Goal: Find specific page/section: Find specific page/section

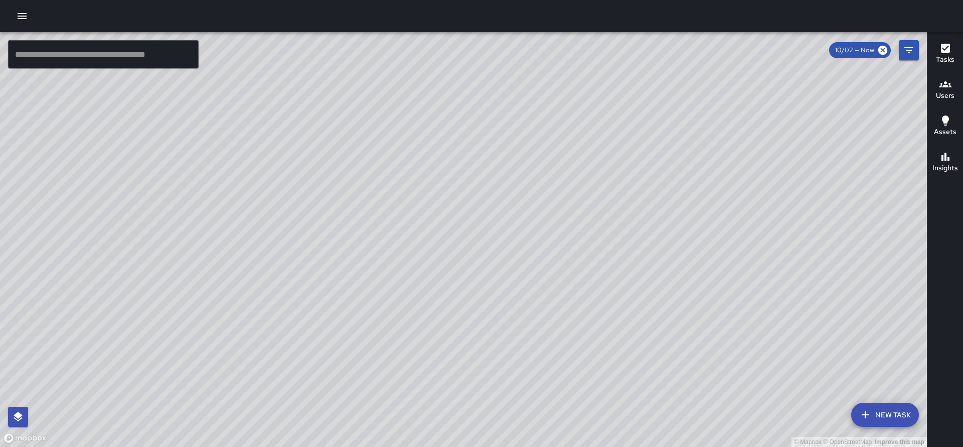
drag, startPoint x: 649, startPoint y: 289, endPoint x: 660, endPoint y: 255, distance: 35.4
click at [660, 255] on div "© Mapbox © OpenStreetMap Improve this map" at bounding box center [463, 239] width 927 height 414
click at [912, 44] on icon "Filters" at bounding box center [909, 50] width 12 height 12
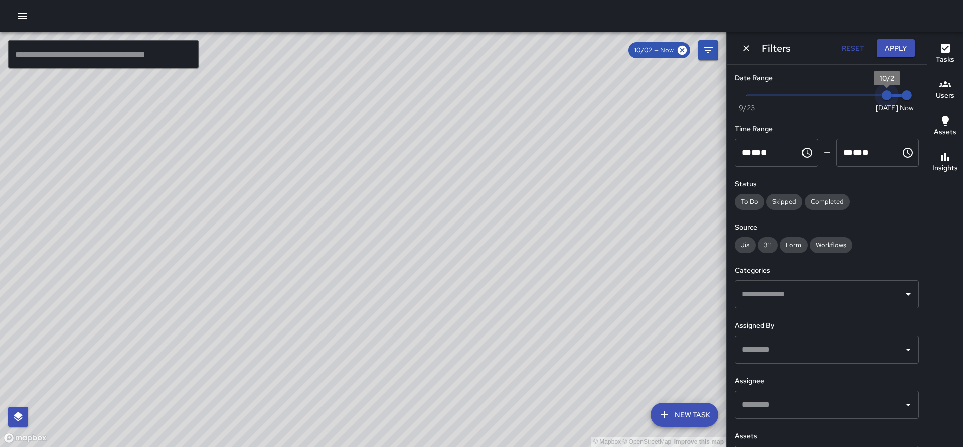
type input "*"
drag, startPoint x: 879, startPoint y: 93, endPoint x: 642, endPoint y: 97, distance: 236.9
click at [642, 97] on div "© Mapbox © OpenStreetMap Improve this map ​ New Task 10/02 — Now Map Layers Tas…" at bounding box center [481, 239] width 963 height 414
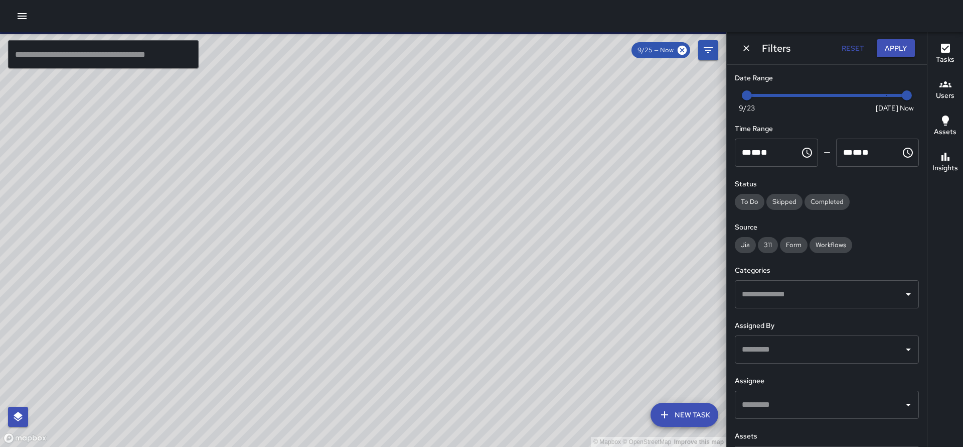
click at [930, 32] on div at bounding box center [481, 16] width 963 height 32
click at [941, 43] on icon "button" at bounding box center [946, 48] width 12 height 12
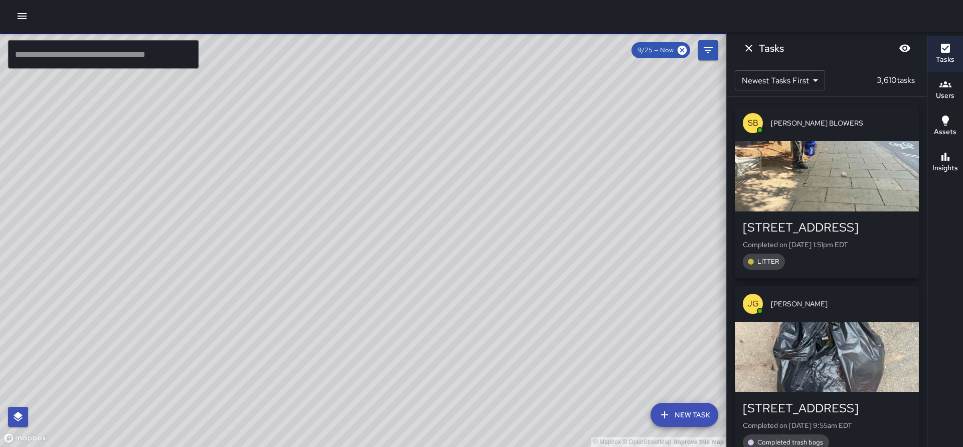
click at [805, 183] on div "button" at bounding box center [827, 176] width 184 height 70
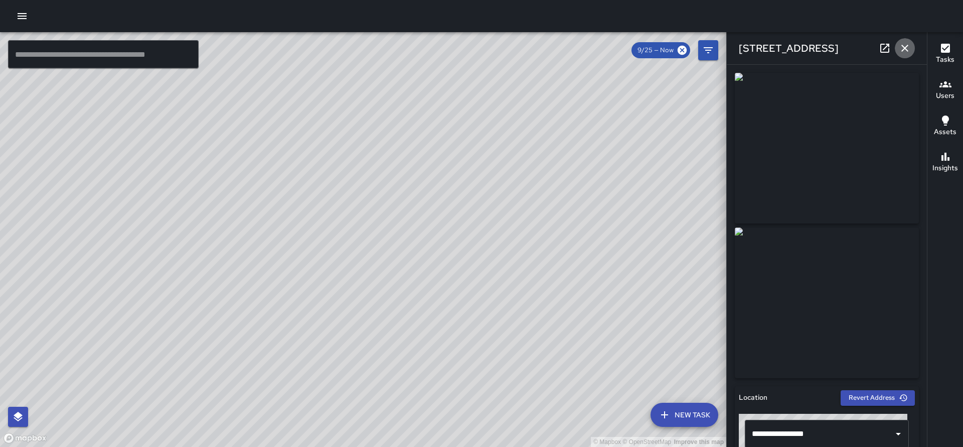
click at [906, 45] on icon "button" at bounding box center [905, 48] width 12 height 12
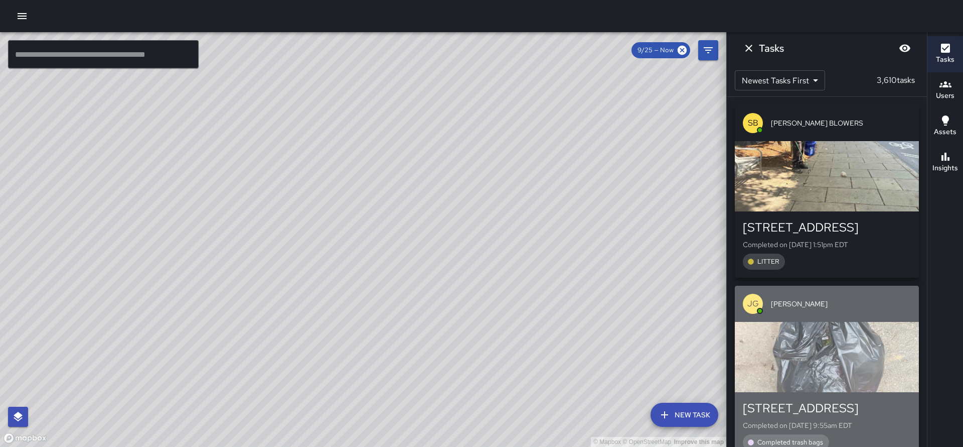
click at [834, 356] on div "button" at bounding box center [827, 357] width 184 height 70
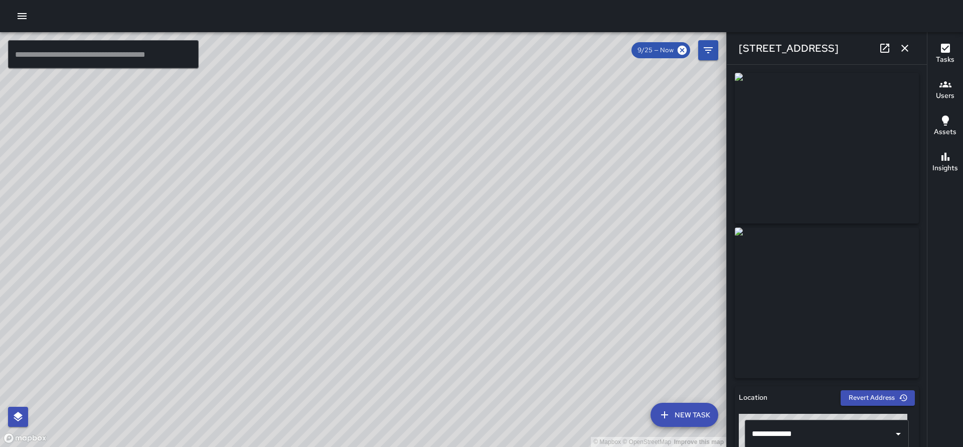
click at [902, 50] on icon "button" at bounding box center [905, 48] width 12 height 12
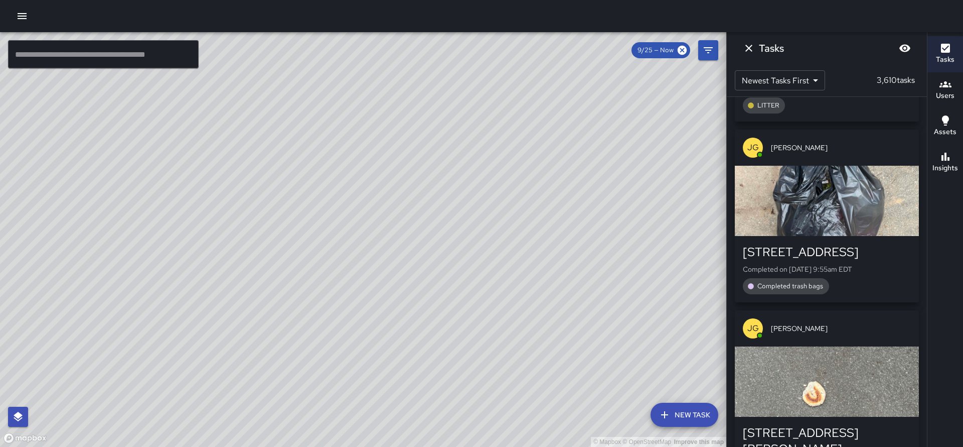
scroll to position [233, 0]
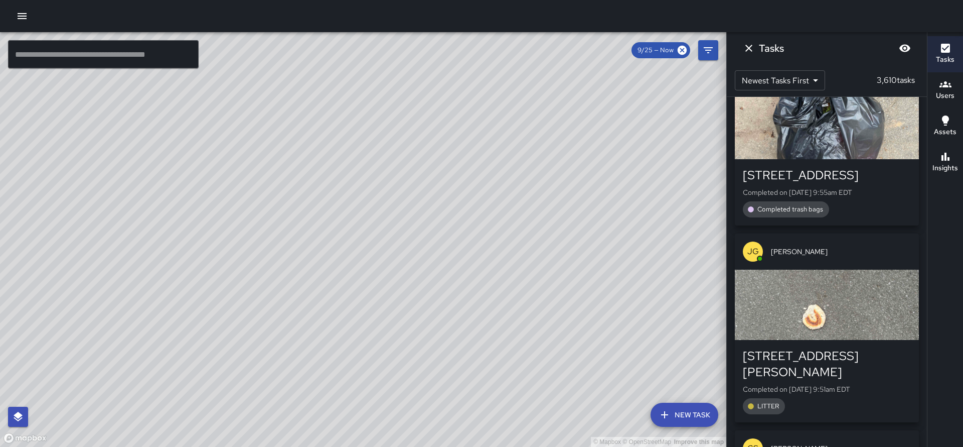
click at [807, 299] on div "button" at bounding box center [827, 304] width 184 height 70
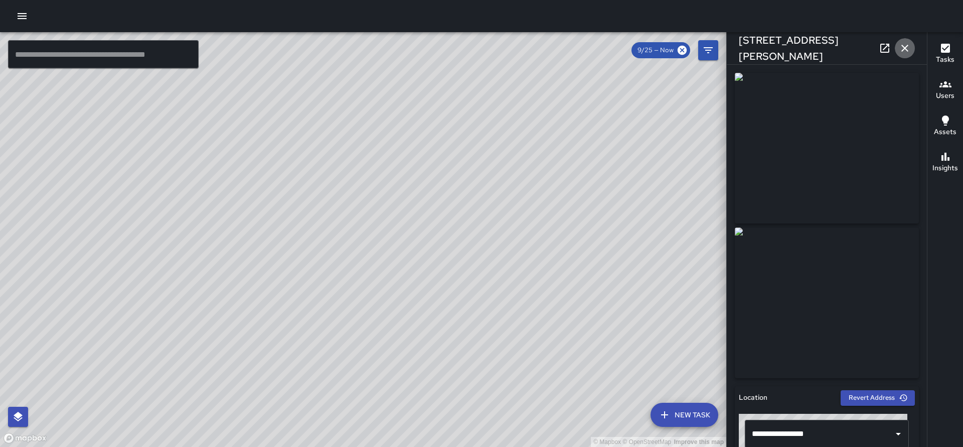
click at [912, 44] on button "button" at bounding box center [905, 48] width 20 height 20
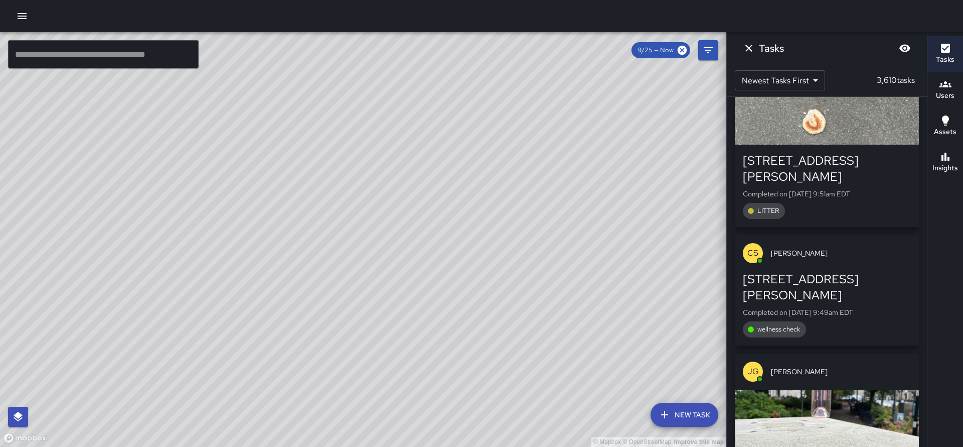
scroll to position [622, 0]
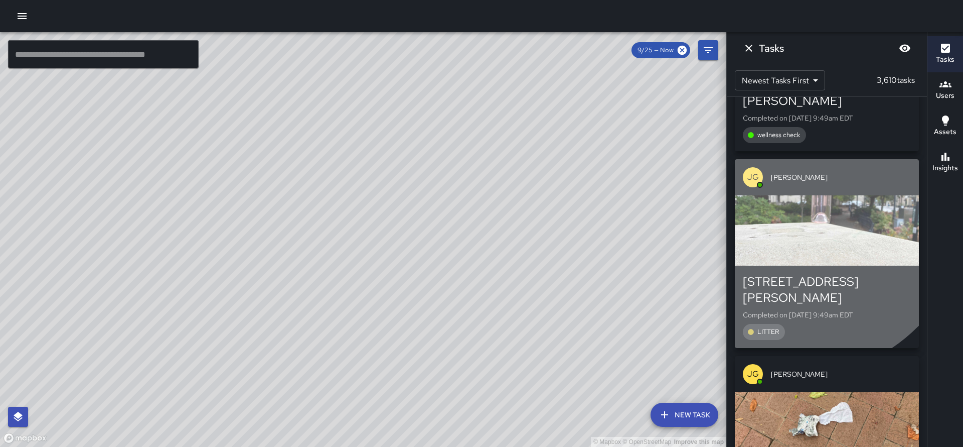
click at [792, 195] on div "button" at bounding box center [827, 230] width 184 height 70
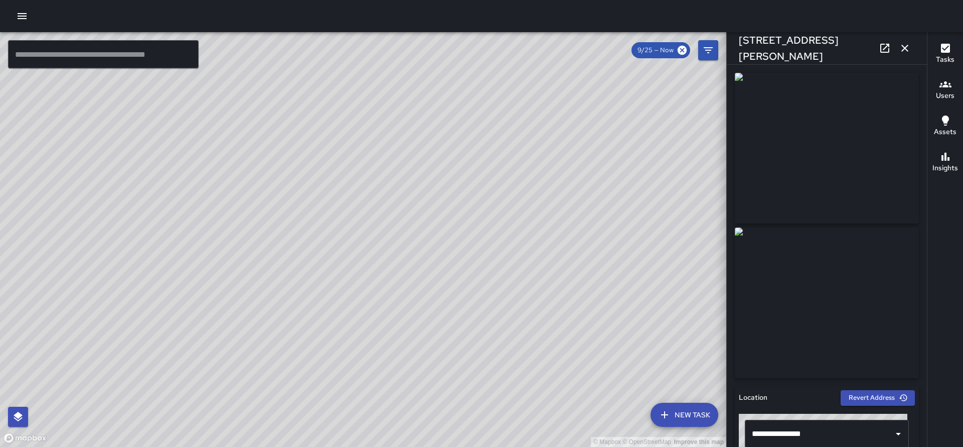
click at [906, 52] on icon "button" at bounding box center [905, 48] width 12 height 12
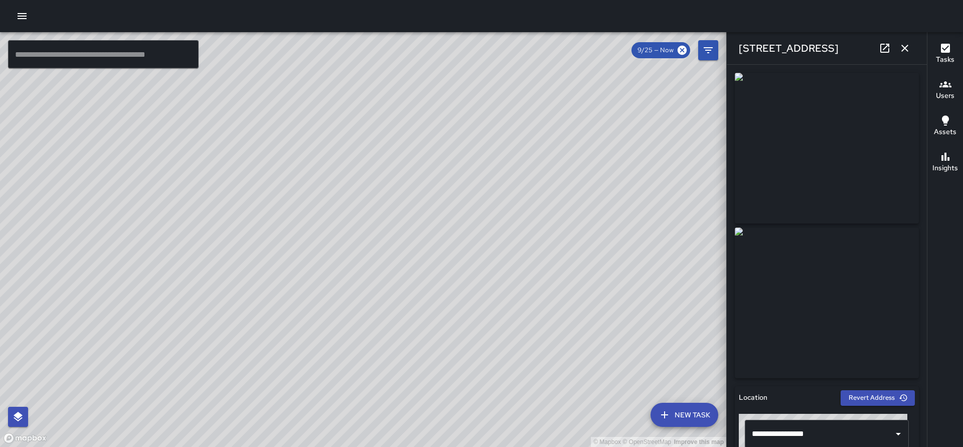
click at [888, 31] on div at bounding box center [481, 16] width 963 height 32
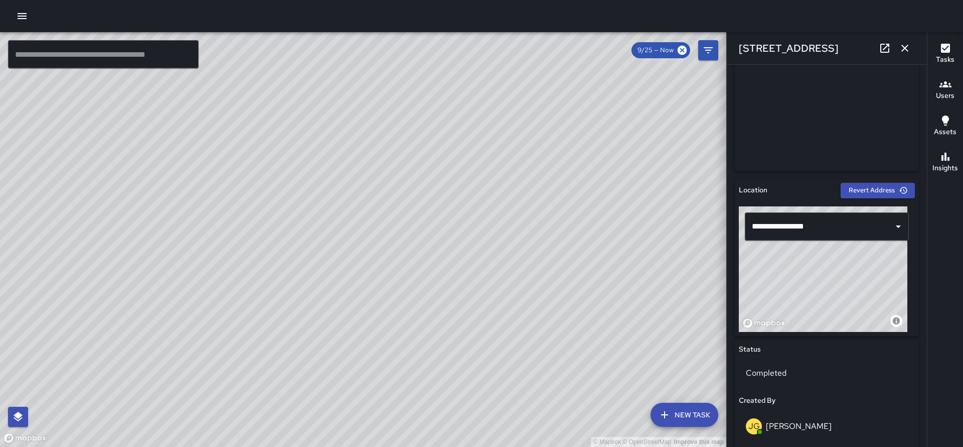
scroll to position [0, 0]
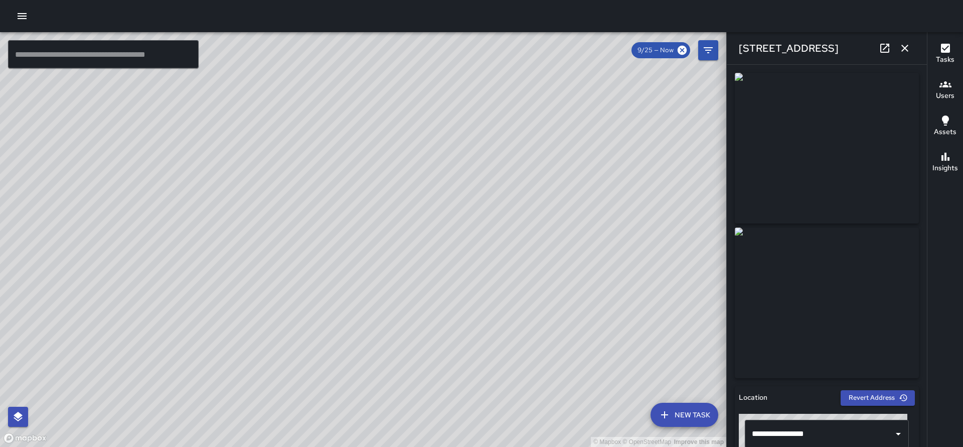
click at [912, 54] on button "button" at bounding box center [905, 48] width 20 height 20
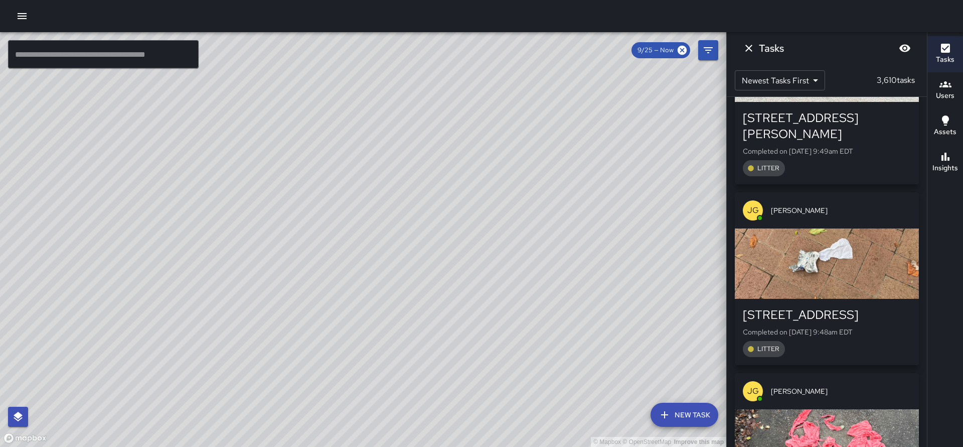
scroll to position [884, 0]
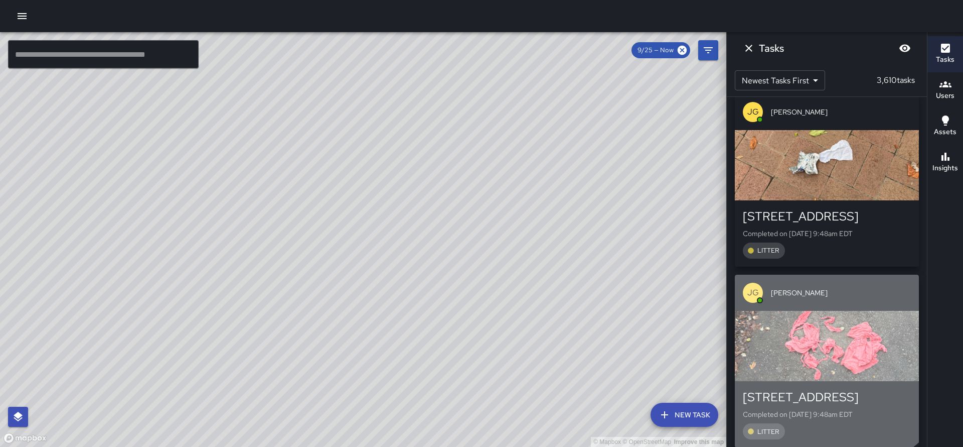
click at [818, 311] on div "button" at bounding box center [827, 346] width 184 height 70
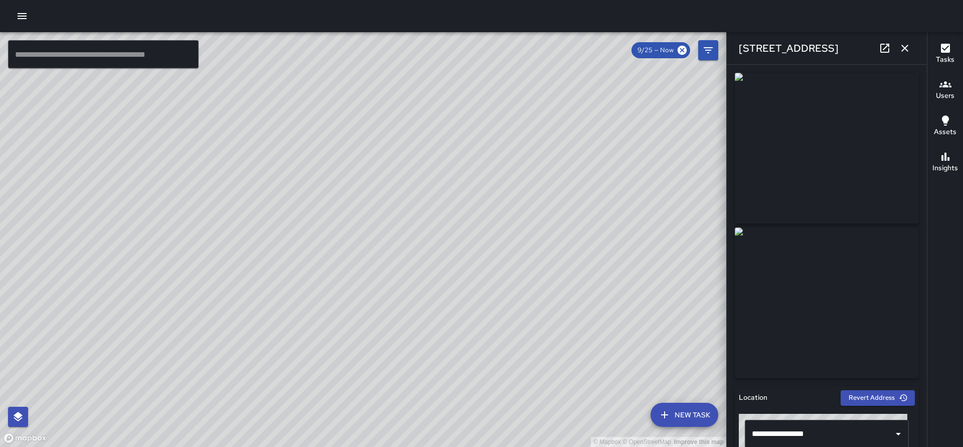
click at [899, 45] on icon "button" at bounding box center [905, 48] width 12 height 12
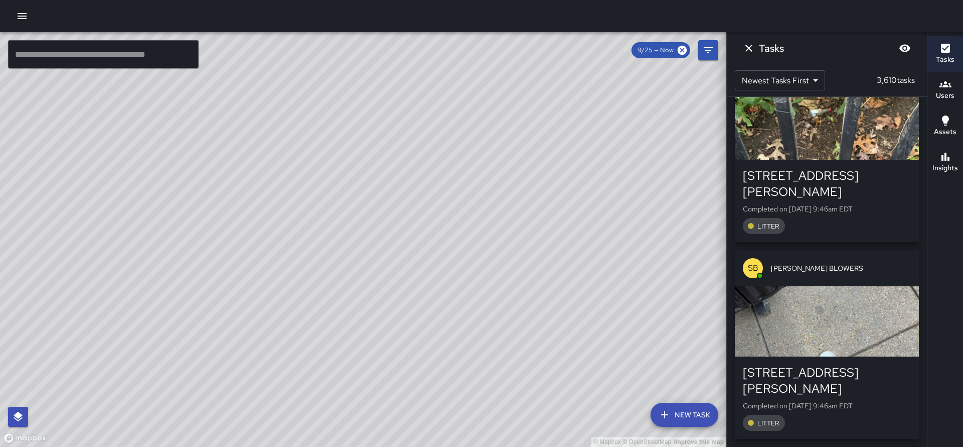
scroll to position [1661, 0]
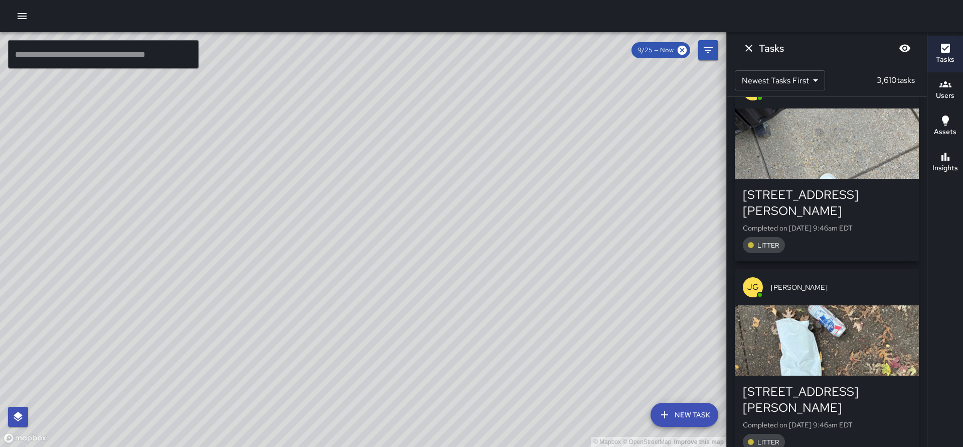
click at [808, 305] on div "button" at bounding box center [827, 340] width 184 height 70
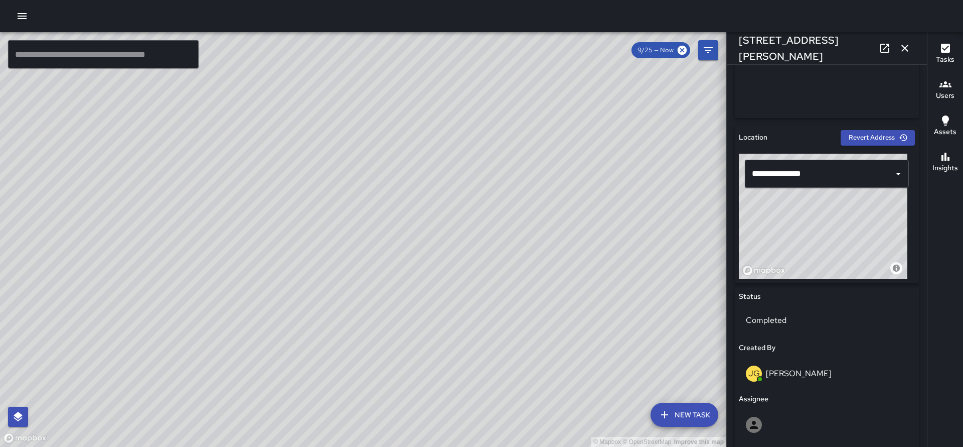
scroll to position [0, 0]
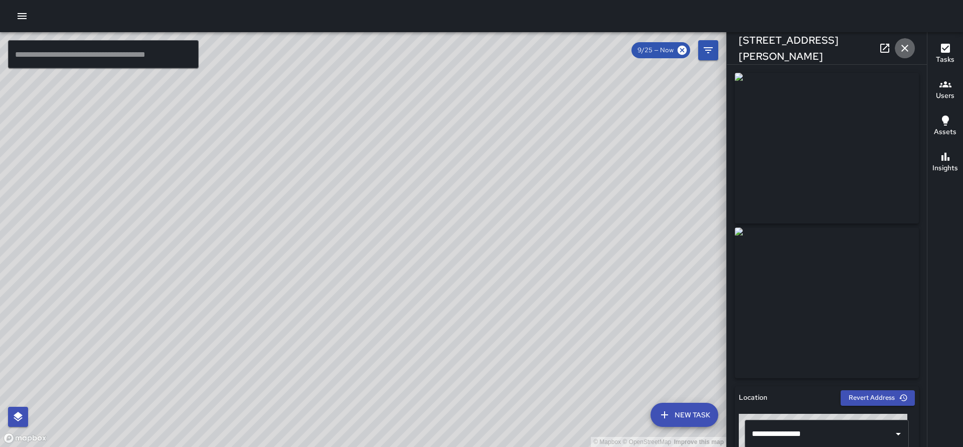
click at [904, 47] on icon "button" at bounding box center [905, 48] width 12 height 12
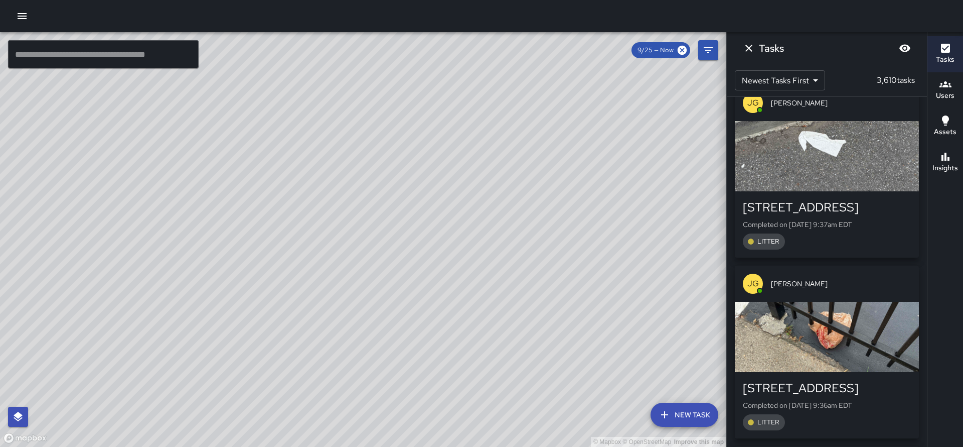
scroll to position [4104, 0]
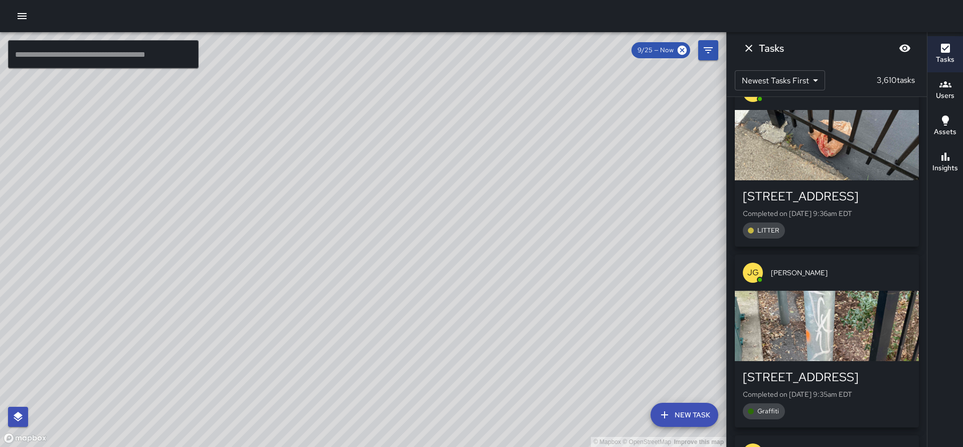
click at [843, 291] on div "button" at bounding box center [827, 326] width 184 height 70
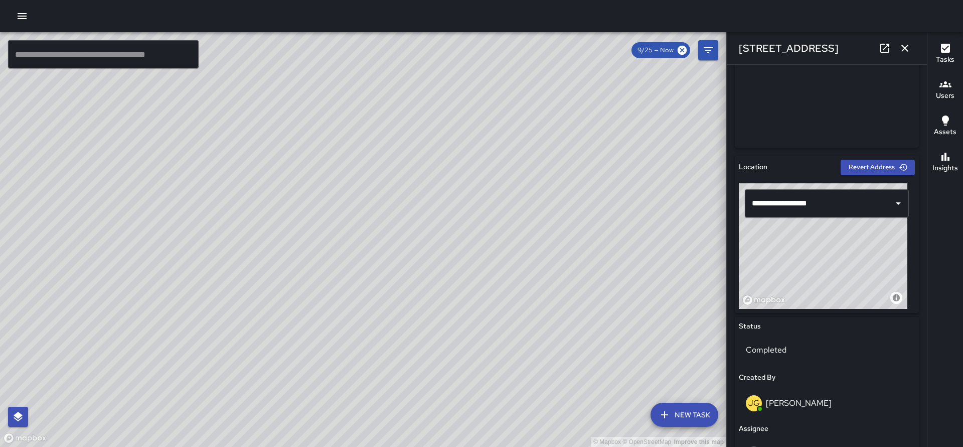
scroll to position [0, 0]
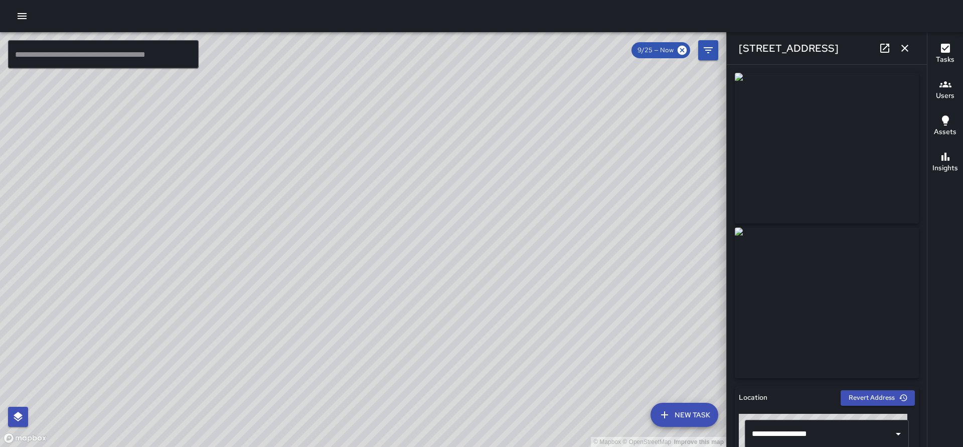
click at [905, 38] on div "[STREET_ADDRESS]" at bounding box center [827, 48] width 200 height 32
click at [907, 50] on icon "button" at bounding box center [905, 48] width 7 height 7
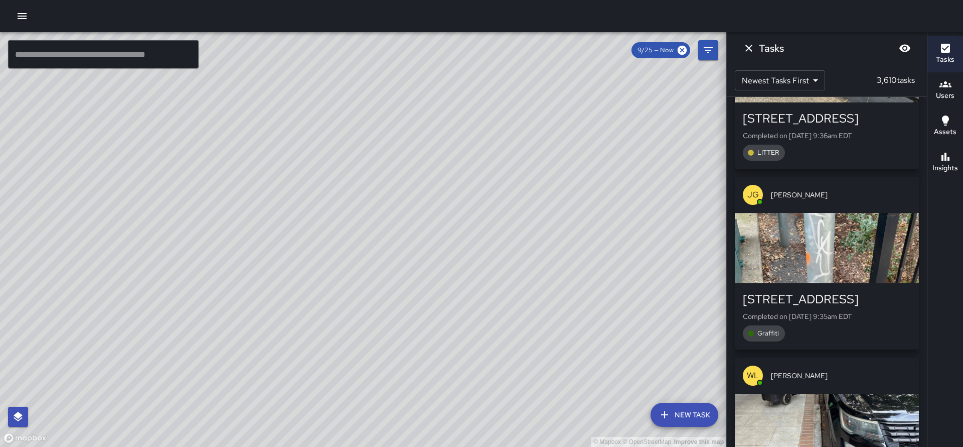
scroll to position [4385, 0]
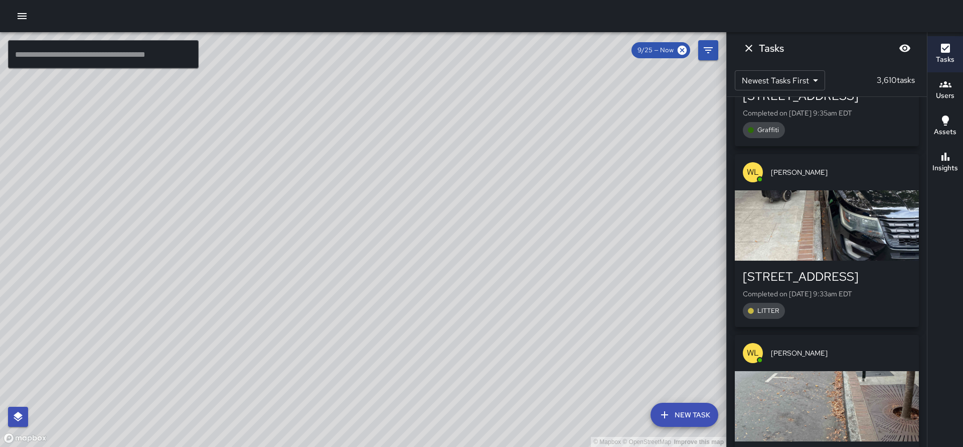
click at [830, 371] on div "button" at bounding box center [827, 406] width 184 height 70
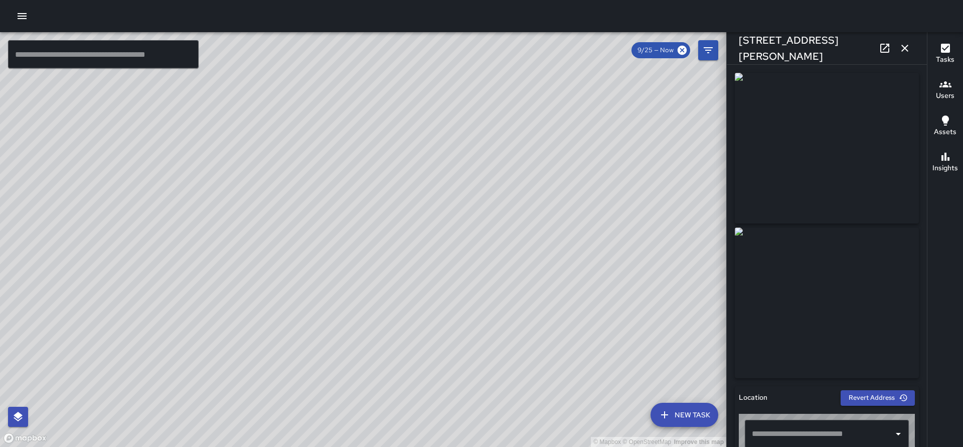
type input "**********"
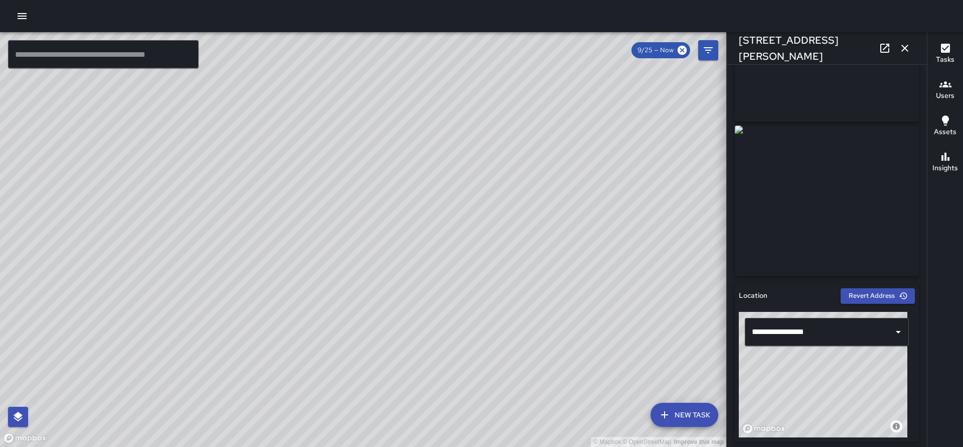
scroll to position [0, 0]
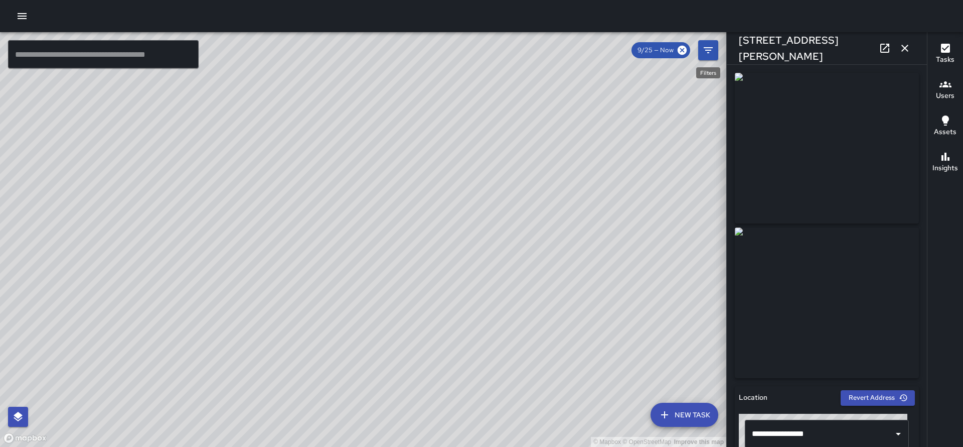
click at [708, 51] on icon "Filters" at bounding box center [709, 50] width 12 height 12
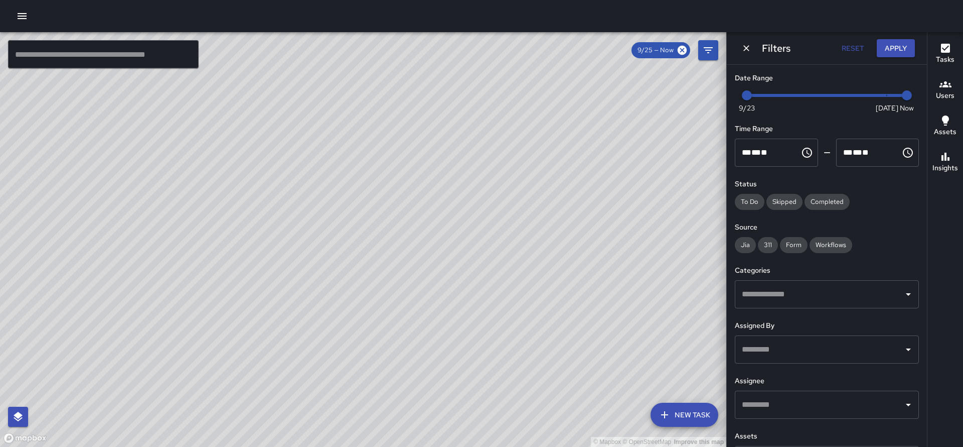
scroll to position [31, 0]
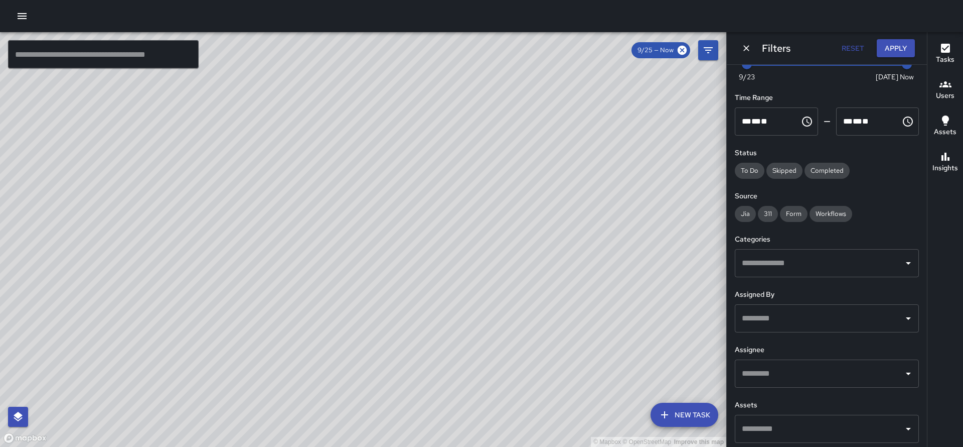
click at [459, 131] on div "© Mapbox © OpenStreetMap Improve this map AS ALIAS [PERSON_NAME] Ambassador Tas…" at bounding box center [363, 239] width 727 height 414
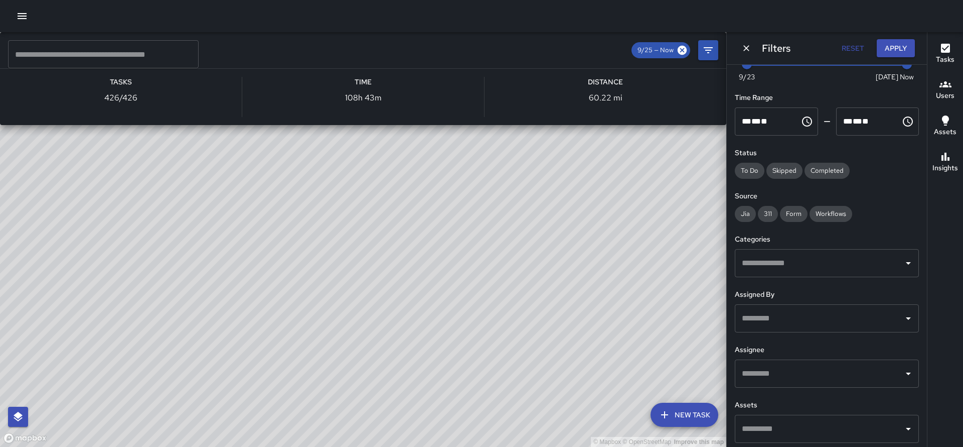
scroll to position [3356, 0]
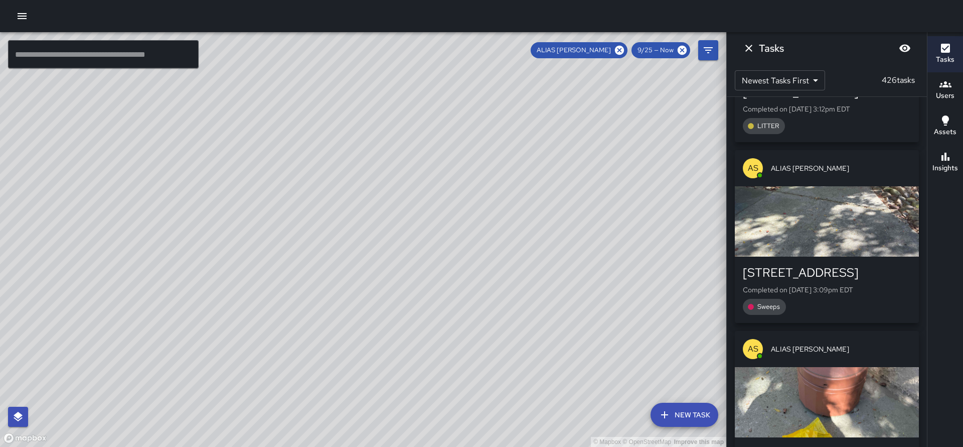
click at [839, 186] on div "button" at bounding box center [827, 221] width 184 height 70
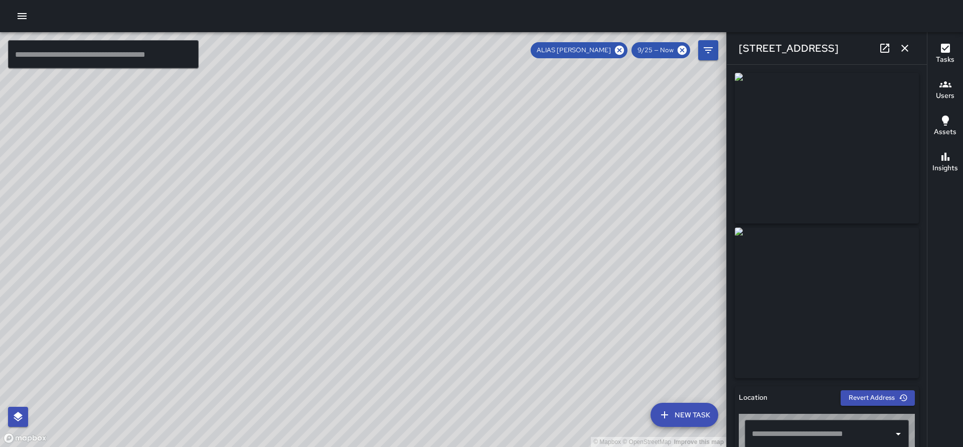
type input "**********"
click at [900, 47] on icon "button" at bounding box center [905, 48] width 12 height 12
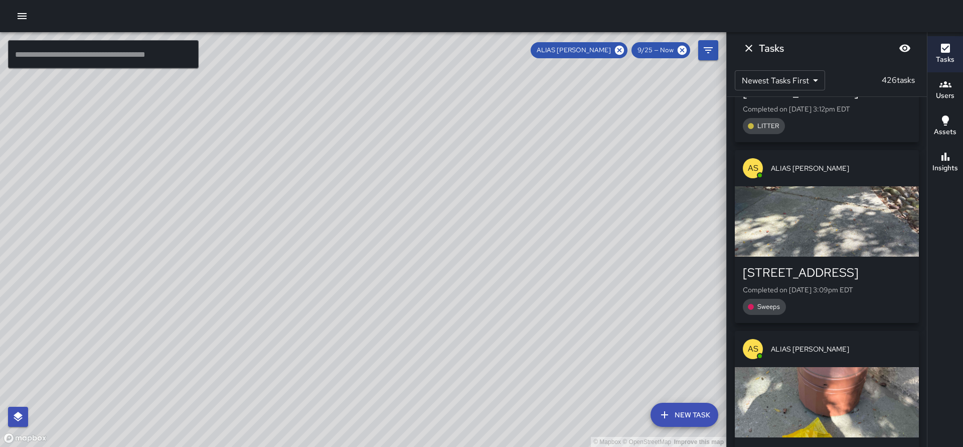
click at [838, 445] on div "[STREET_ADDRESS]" at bounding box center [827, 453] width 168 height 16
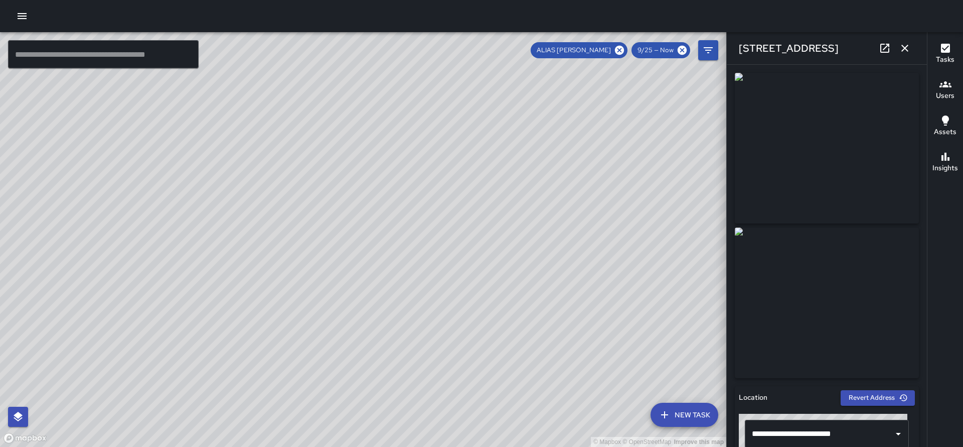
click at [901, 43] on icon "button" at bounding box center [905, 48] width 12 height 12
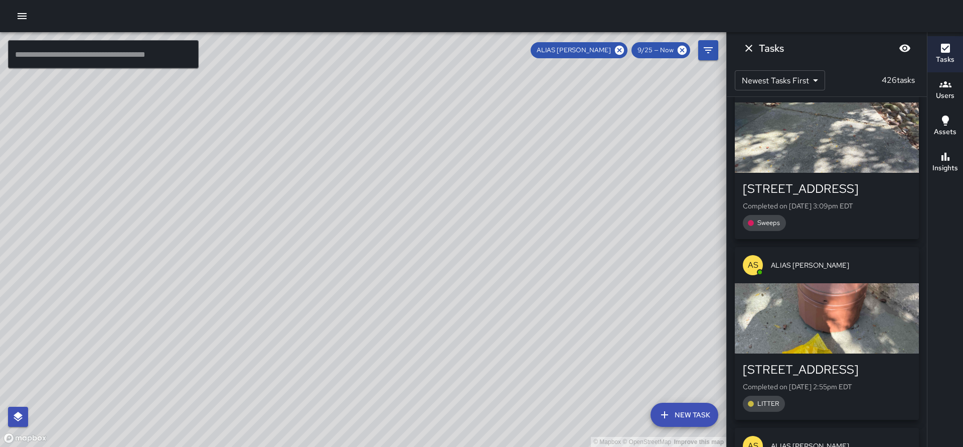
scroll to position [3457, 0]
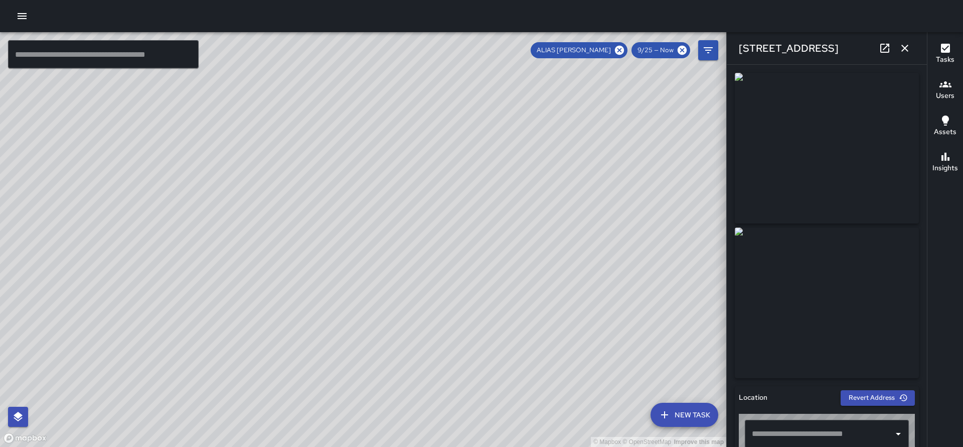
type input "**********"
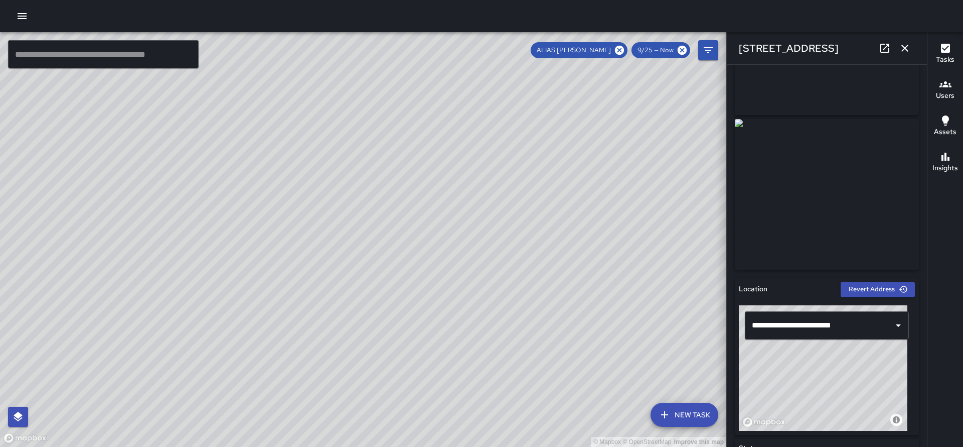
scroll to position [0, 0]
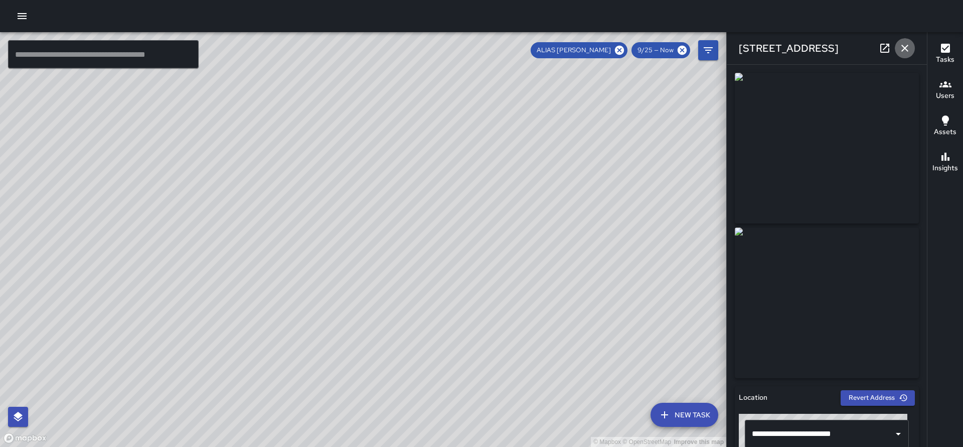
click at [903, 52] on icon "button" at bounding box center [905, 48] width 12 height 12
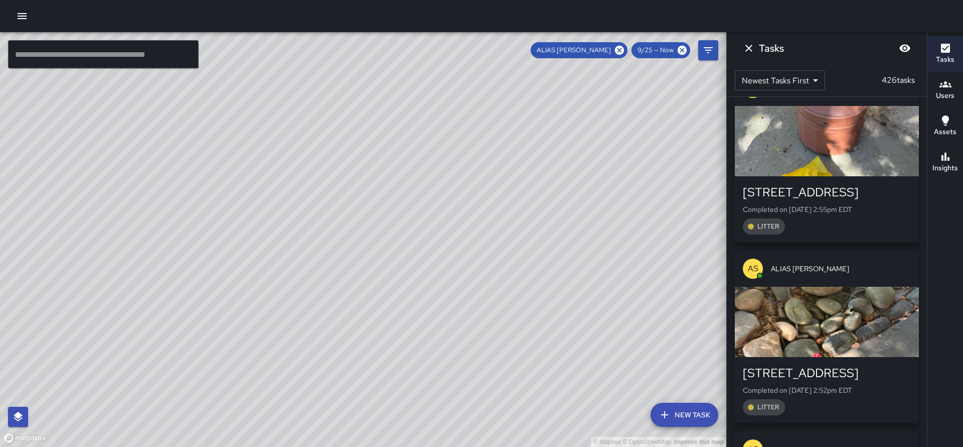
scroll to position [3691, 0]
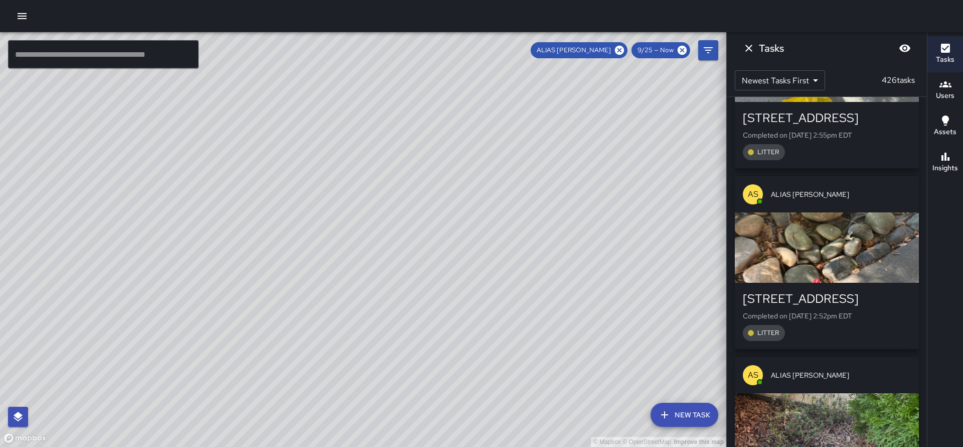
click at [797, 393] on div "button" at bounding box center [827, 428] width 184 height 70
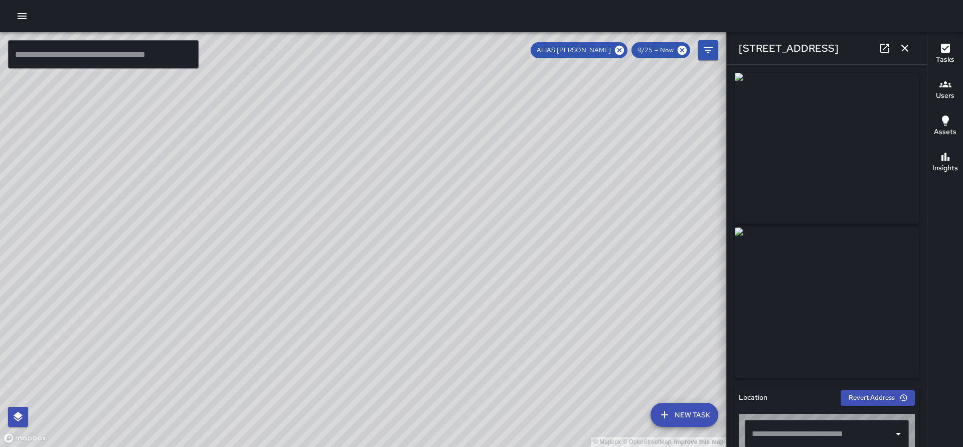
type input "**********"
click at [908, 49] on icon "button" at bounding box center [905, 48] width 12 height 12
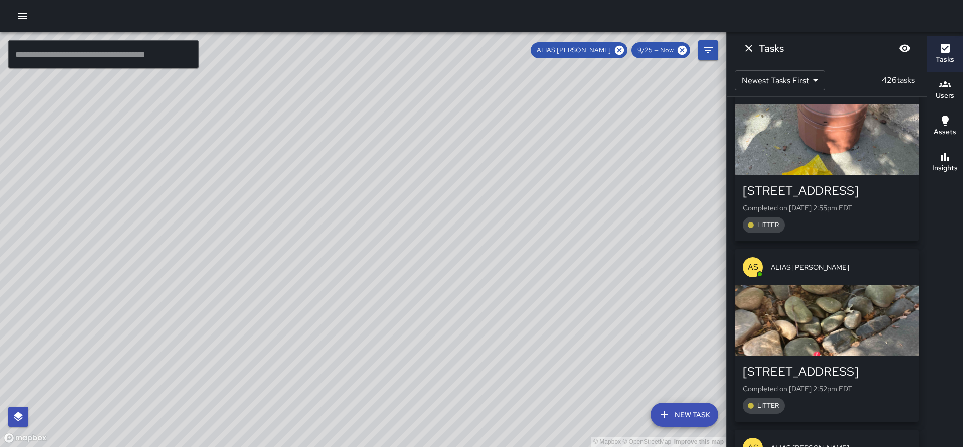
scroll to position [3722, 0]
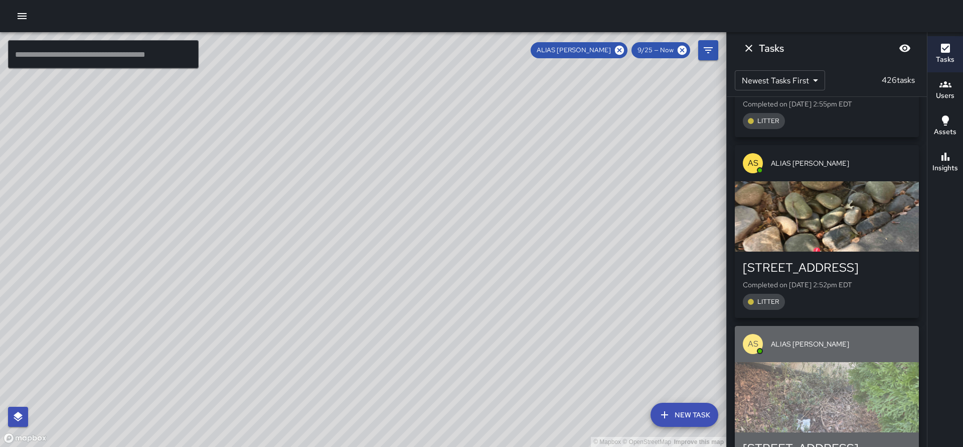
click at [817, 362] on div "button" at bounding box center [827, 397] width 184 height 70
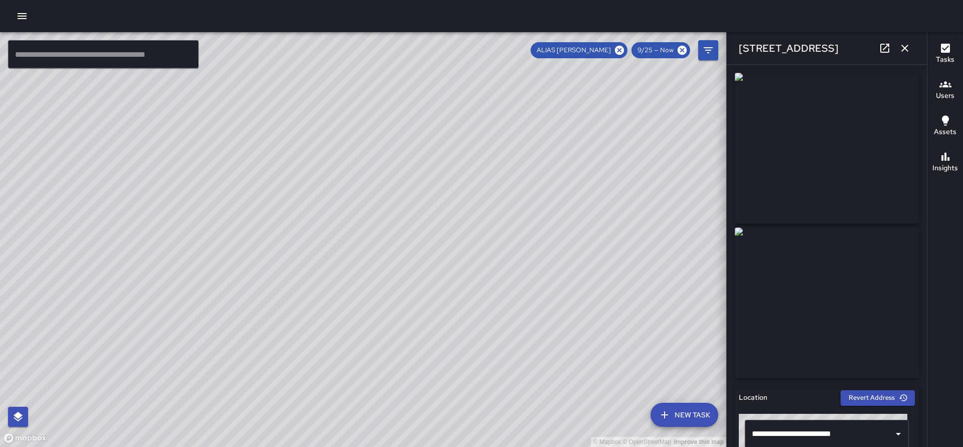
click at [911, 48] on button "button" at bounding box center [905, 48] width 20 height 20
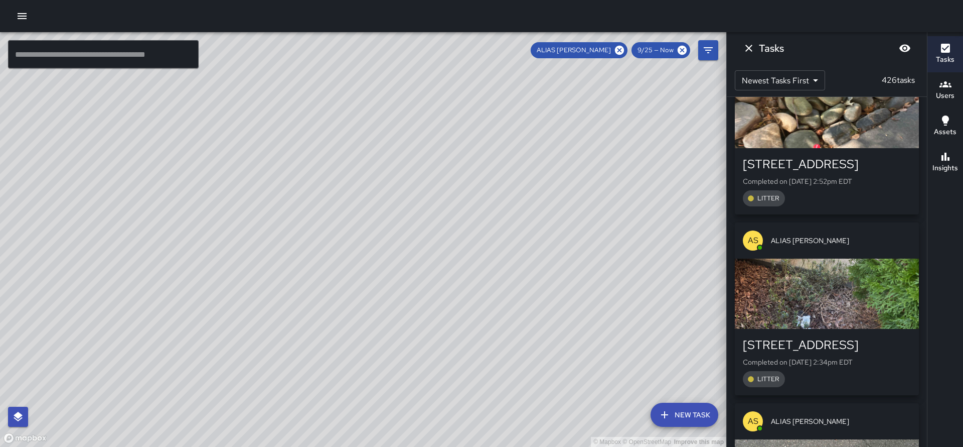
scroll to position [3833, 0]
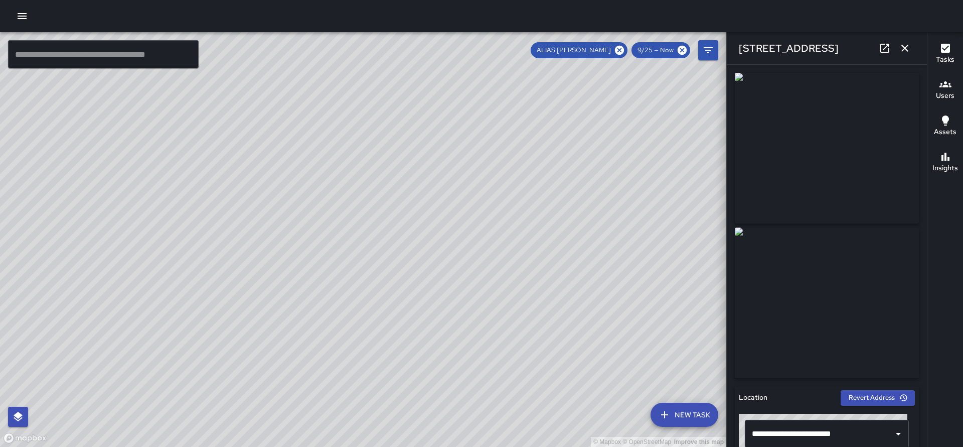
click at [904, 52] on icon "button" at bounding box center [905, 48] width 12 height 12
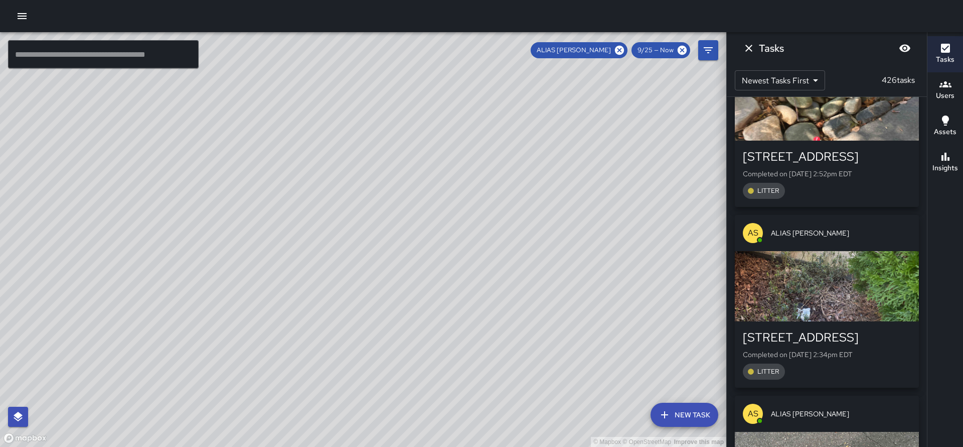
scroll to position [4326, 0]
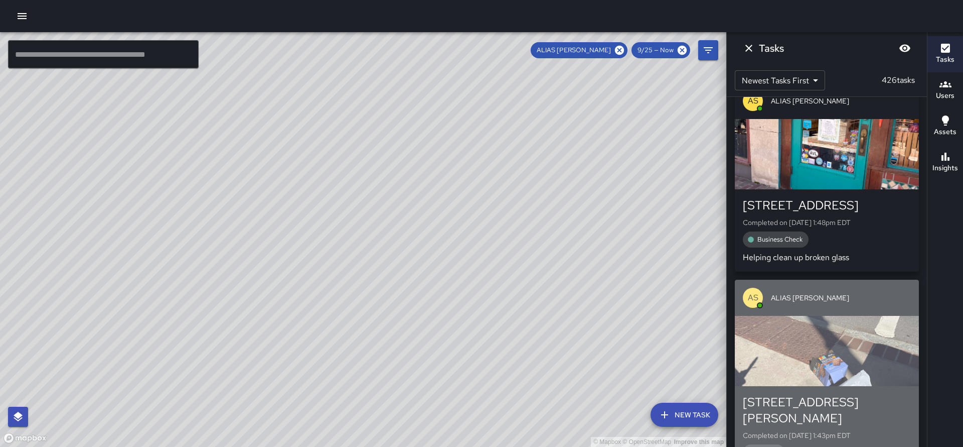
click at [828, 316] on div "button" at bounding box center [827, 351] width 184 height 70
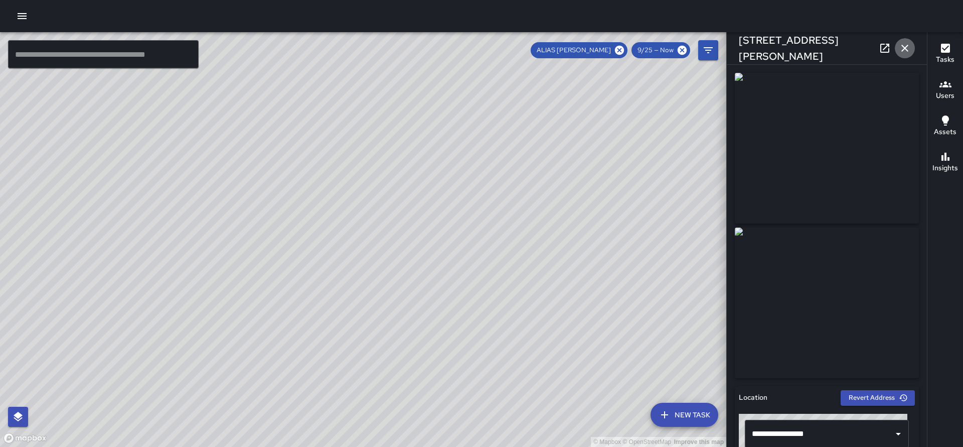
click at [902, 51] on icon "button" at bounding box center [905, 48] width 7 height 7
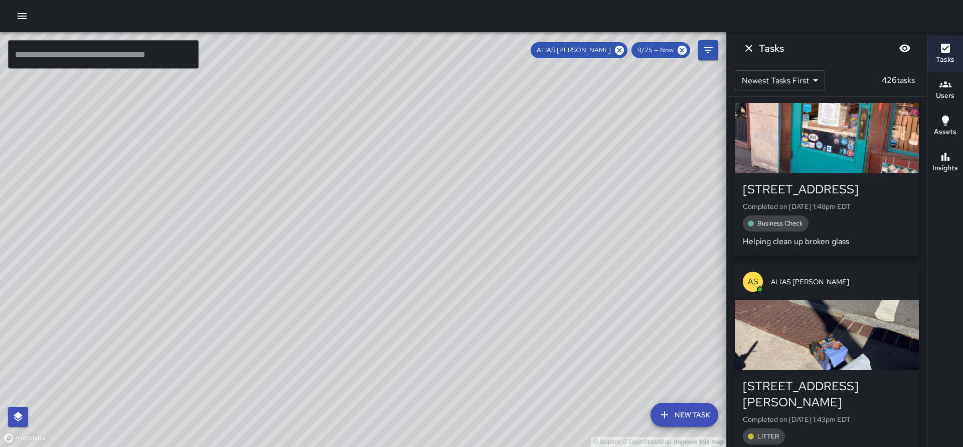
scroll to position [4380, 0]
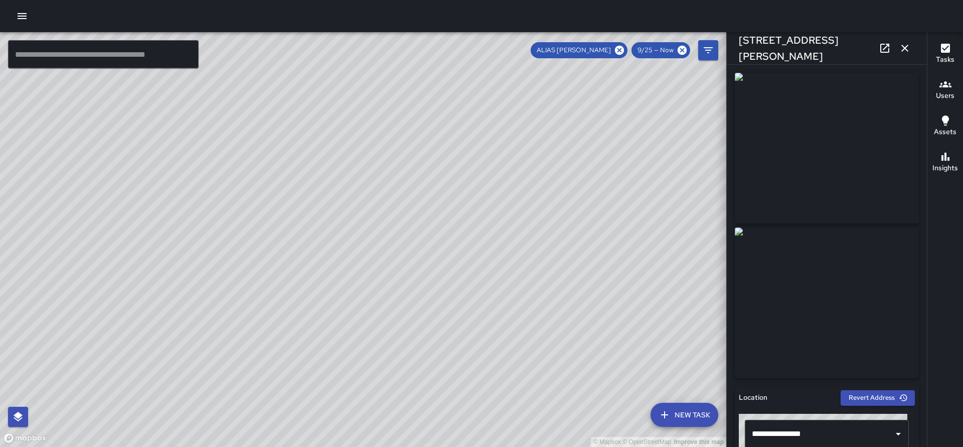
click at [899, 51] on button "button" at bounding box center [905, 48] width 20 height 20
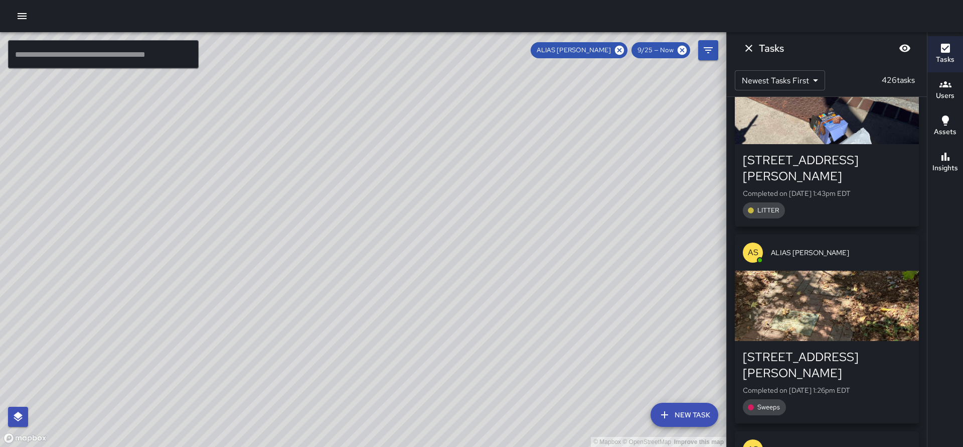
scroll to position [4570, 0]
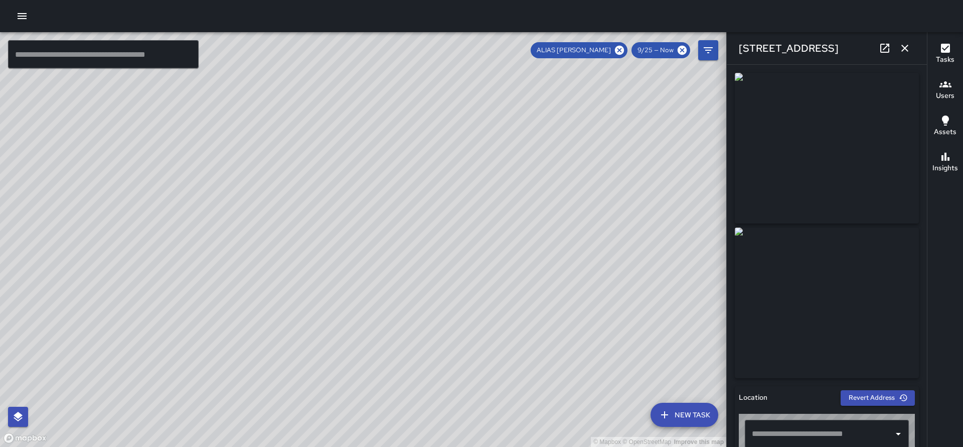
type input "**********"
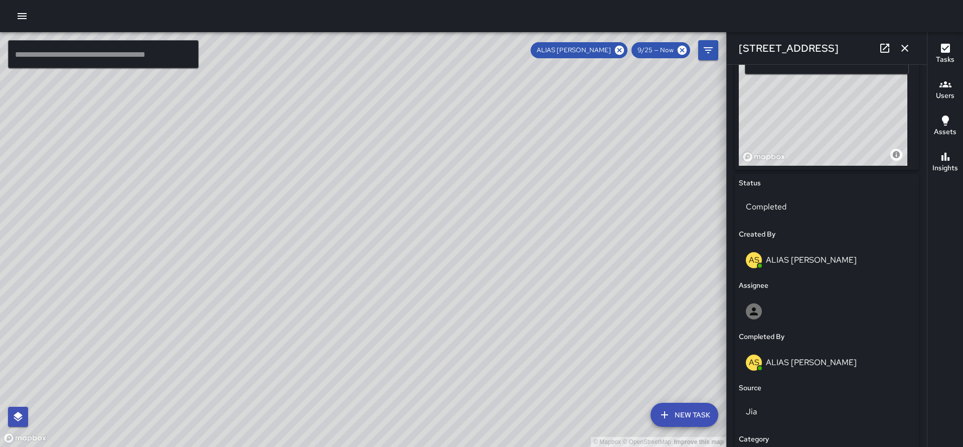
scroll to position [0, 0]
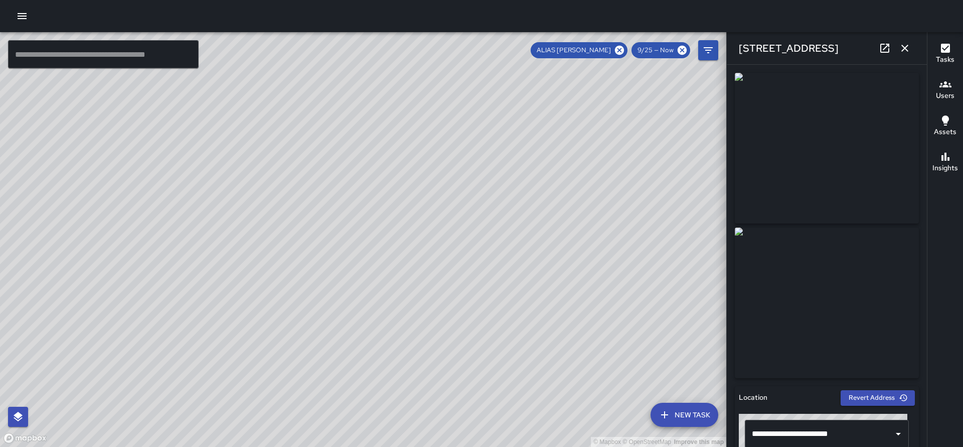
click at [905, 48] on icon "button" at bounding box center [905, 48] width 7 height 7
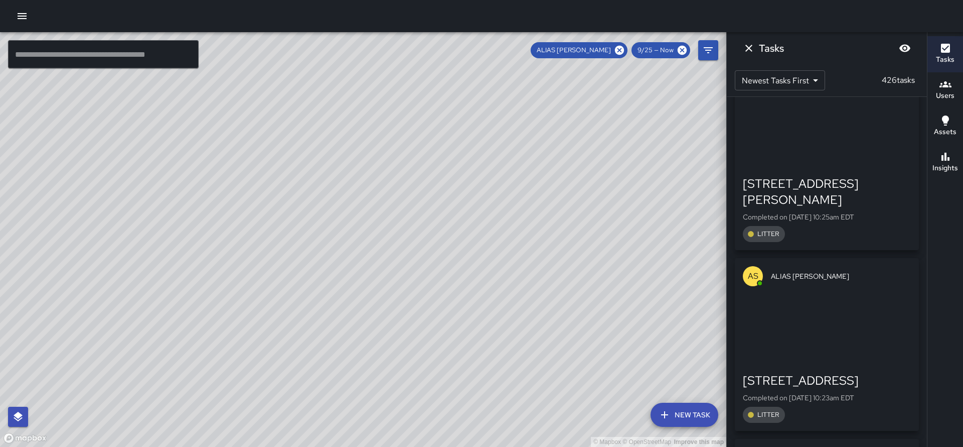
scroll to position [8559, 0]
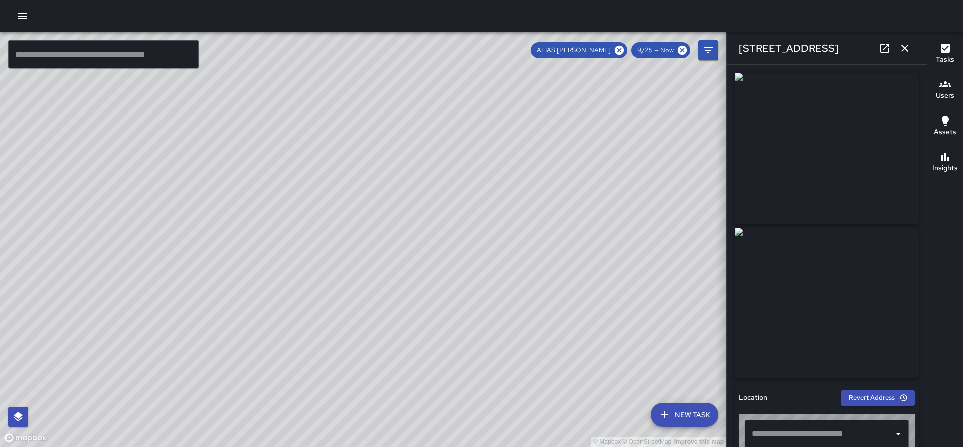
type input "**********"
click at [906, 54] on icon "button" at bounding box center [905, 48] width 12 height 12
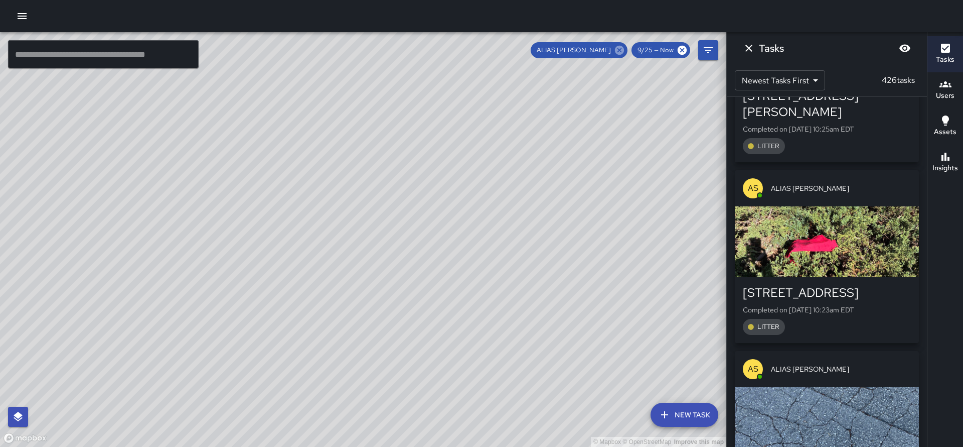
click at [621, 52] on icon at bounding box center [619, 50] width 9 height 9
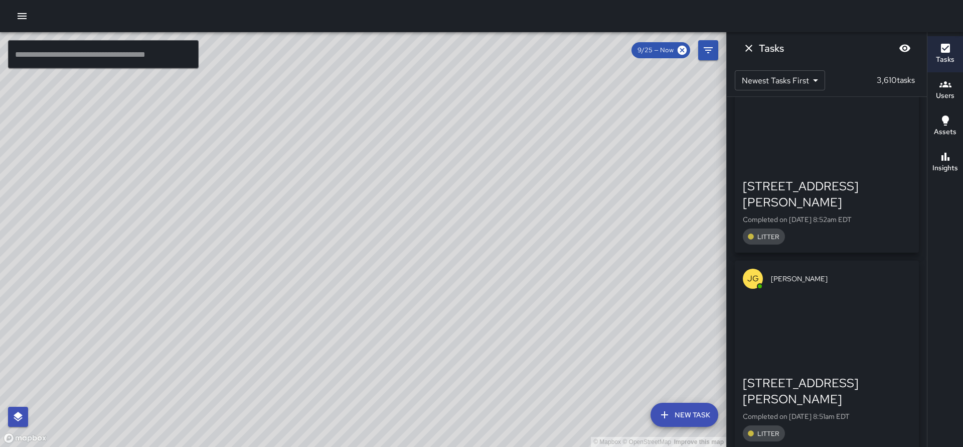
scroll to position [15077, 0]
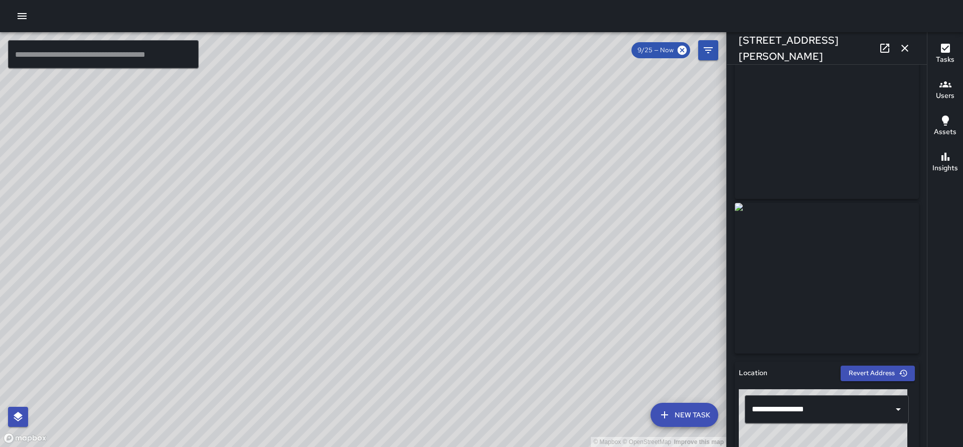
scroll to position [120, 0]
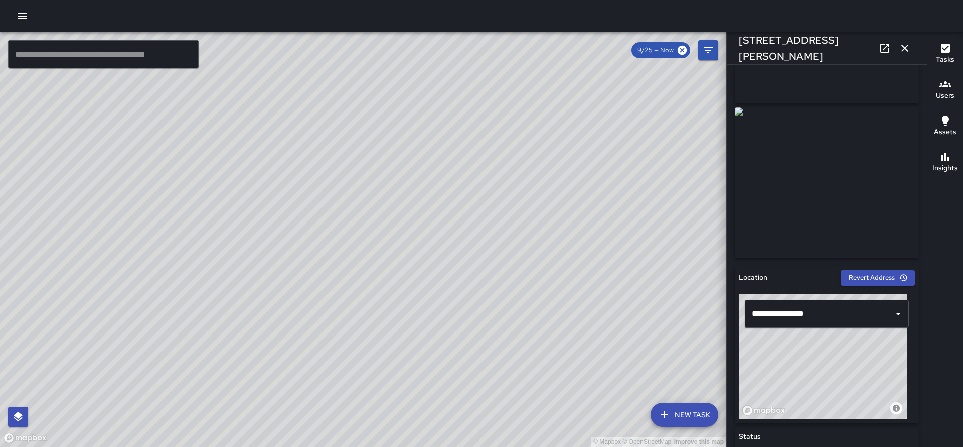
click at [904, 47] on icon "button" at bounding box center [905, 48] width 7 height 7
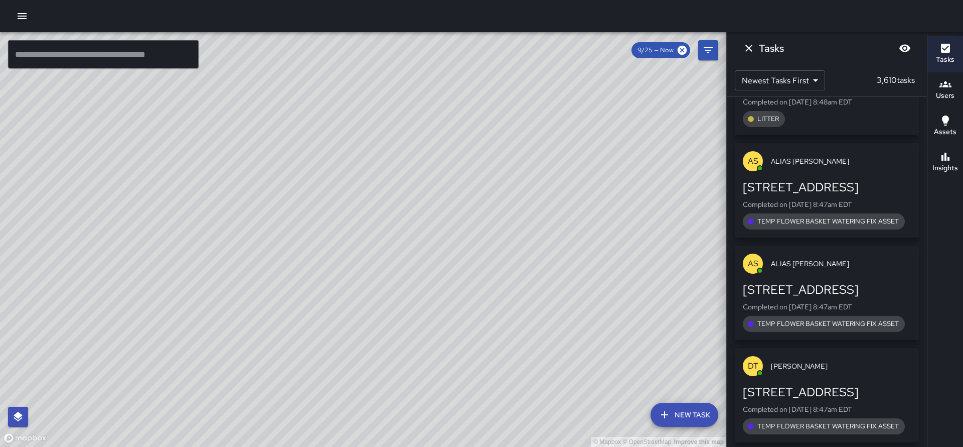
scroll to position [16639, 0]
